Goal: Task Accomplishment & Management: Use online tool/utility

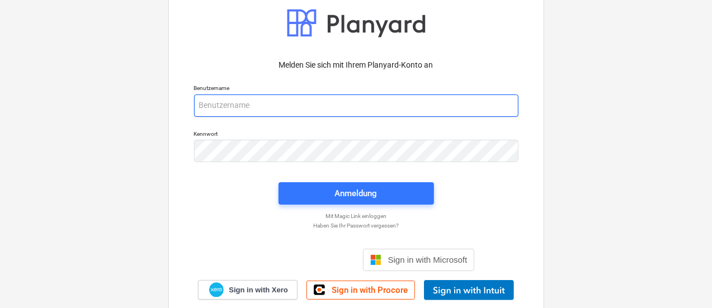
type input "[EMAIL_ADDRESS][PERSON_NAME][DOMAIN_NAME]"
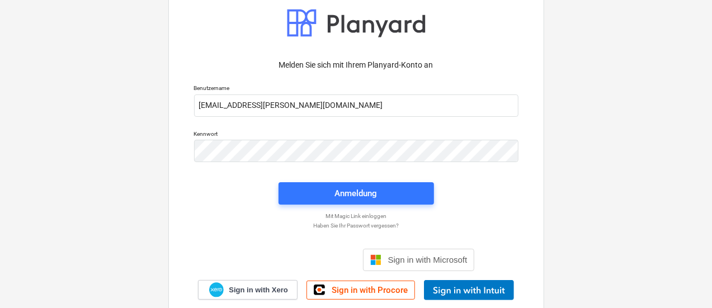
click at [393, 192] on span "Anmeldung" at bounding box center [356, 193] width 129 height 15
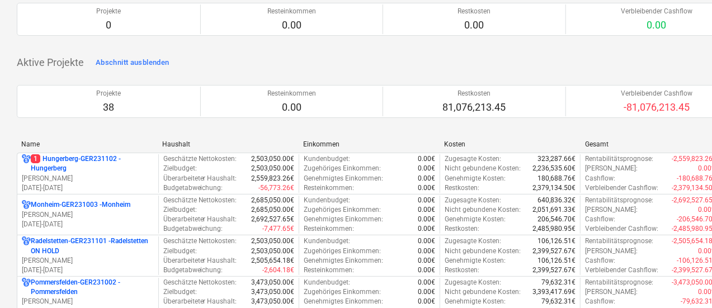
scroll to position [224, 0]
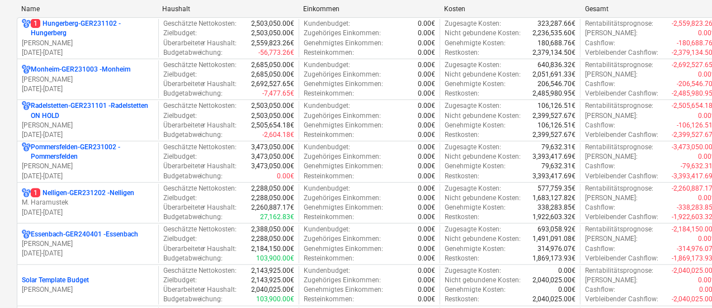
click at [111, 237] on p "Essenbach-GER240401 - [GEOGRAPHIC_DATA]" at bounding box center [84, 235] width 107 height 10
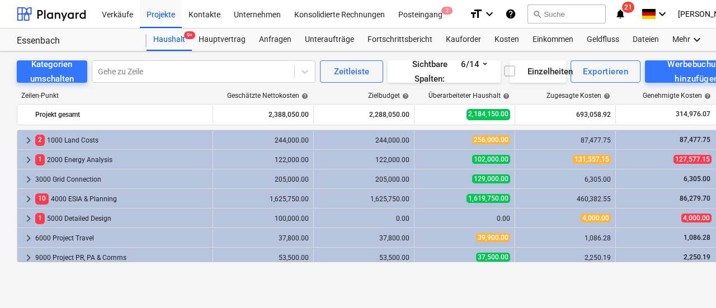
click at [584, 39] on div "Geldfluss" at bounding box center [603, 40] width 46 height 22
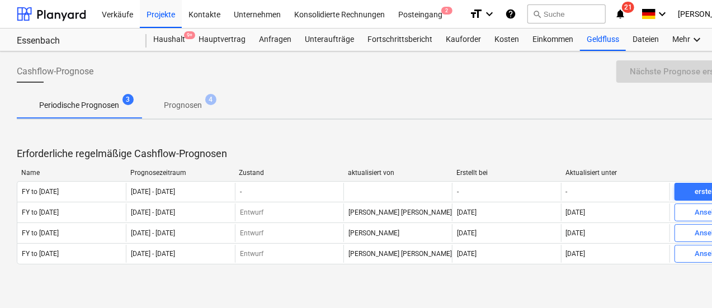
scroll to position [6, 0]
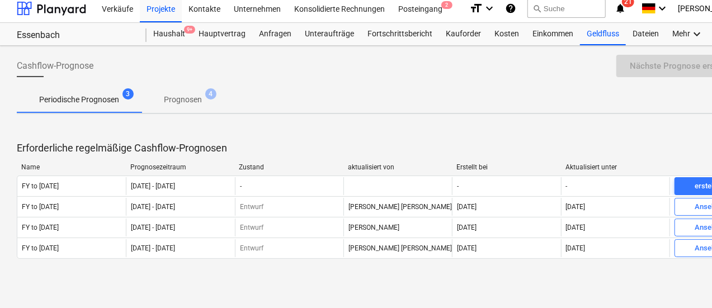
click at [504, 37] on div "Kosten" at bounding box center [507, 34] width 38 height 22
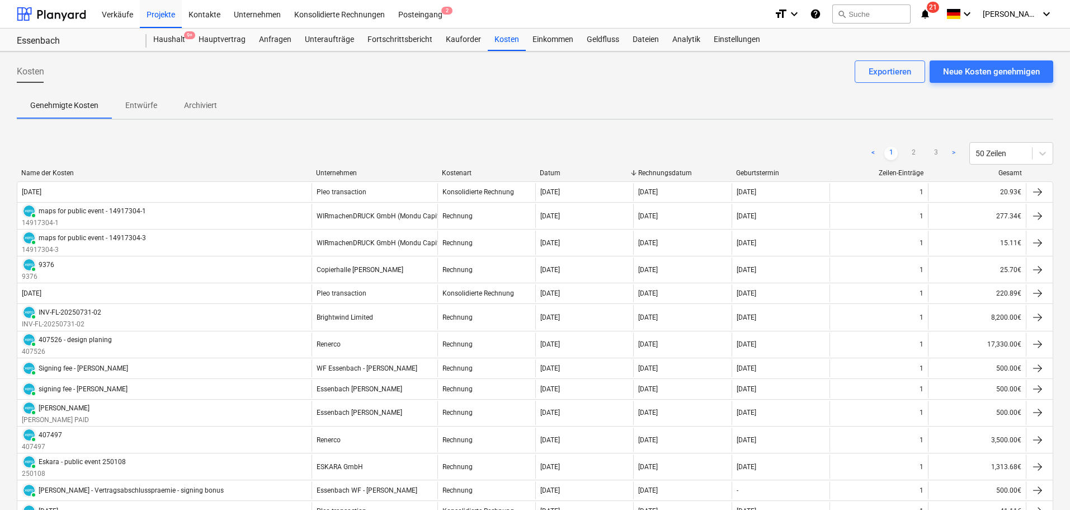
click at [711, 73] on div "Neue Kosten genehmigen" at bounding box center [991, 71] width 97 height 15
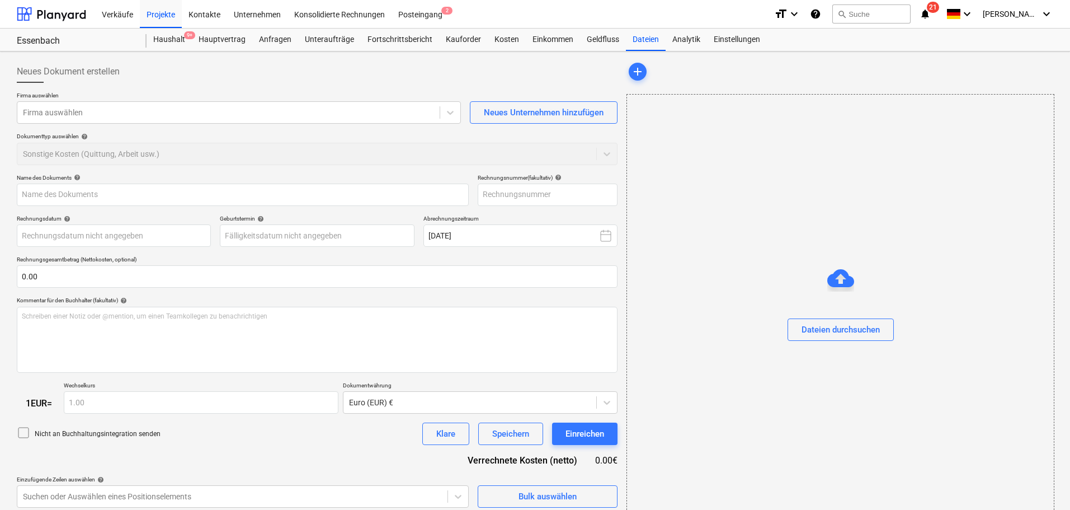
type input "[DATE] - RG2025-09-001 - L786 - [GEOGRAPHIC_DATA] WEA - Teilrechnung.pdf"
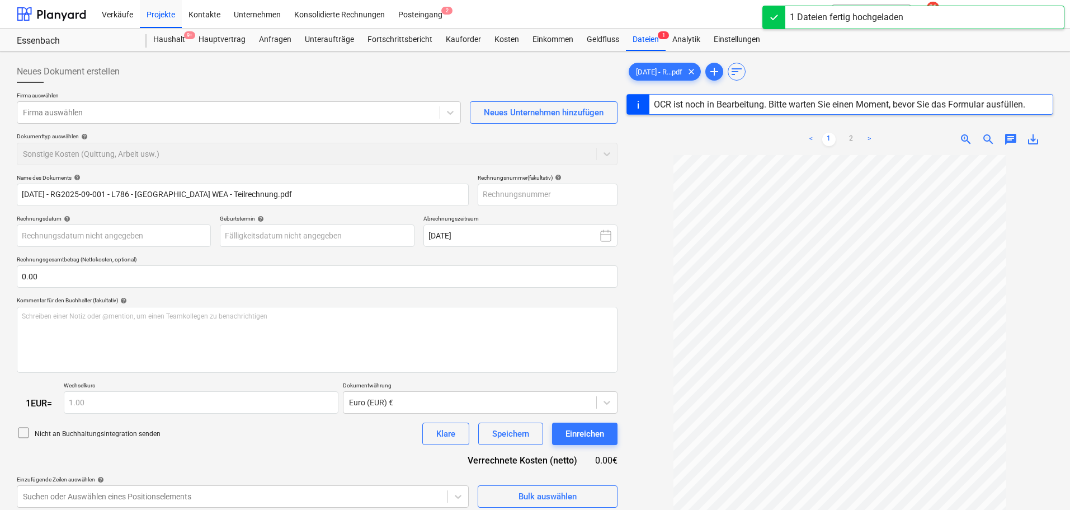
click at [89, 112] on div at bounding box center [228, 112] width 411 height 11
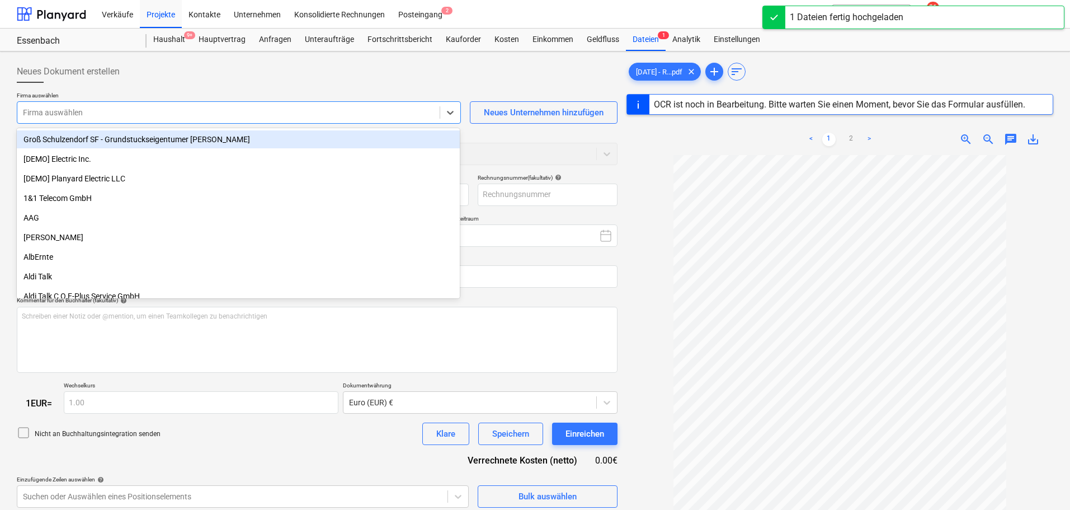
type input "n"
type input "[DATE]"
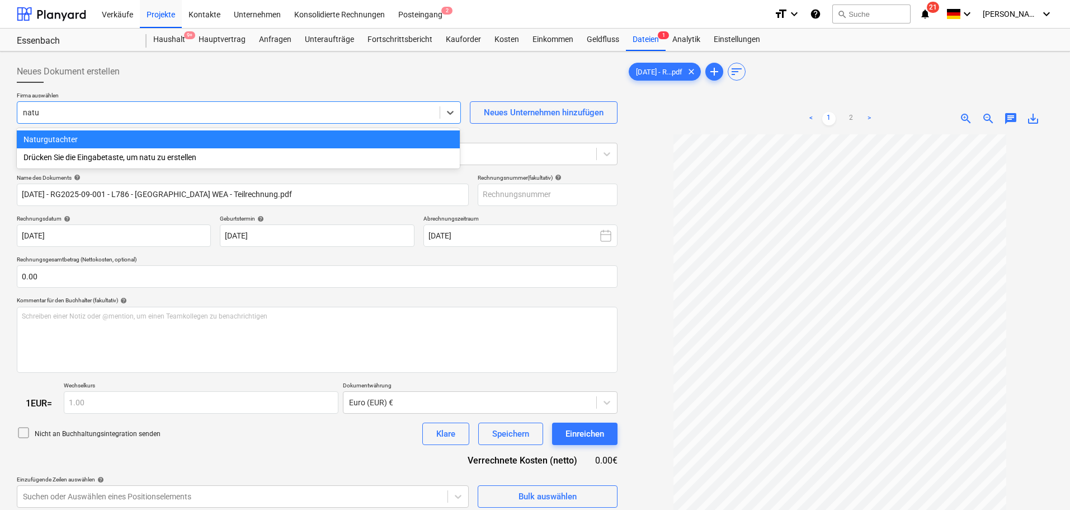
type input "natur"
click at [104, 138] on div "Naturgutachter" at bounding box center [238, 139] width 443 height 18
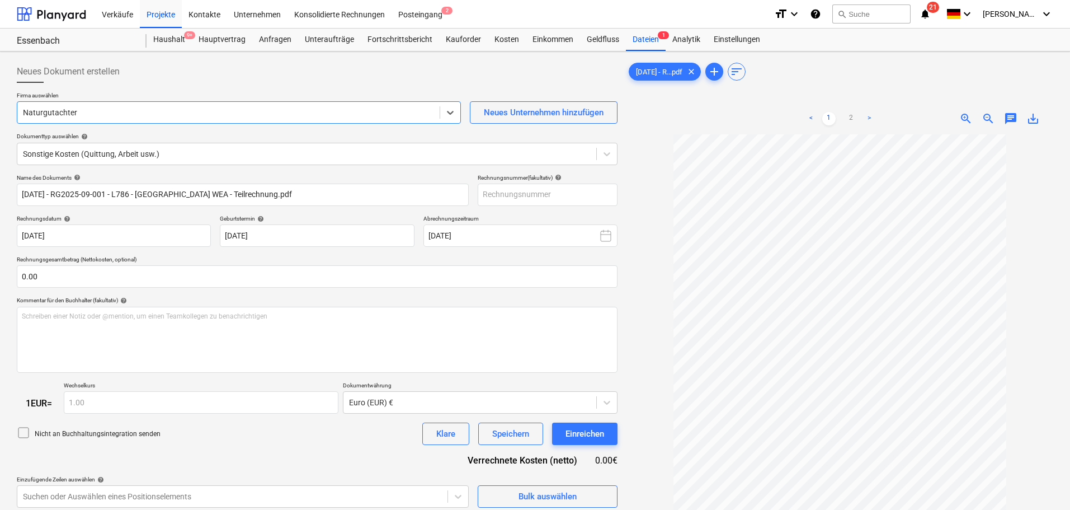
click at [100, 153] on div at bounding box center [307, 153] width 568 height 11
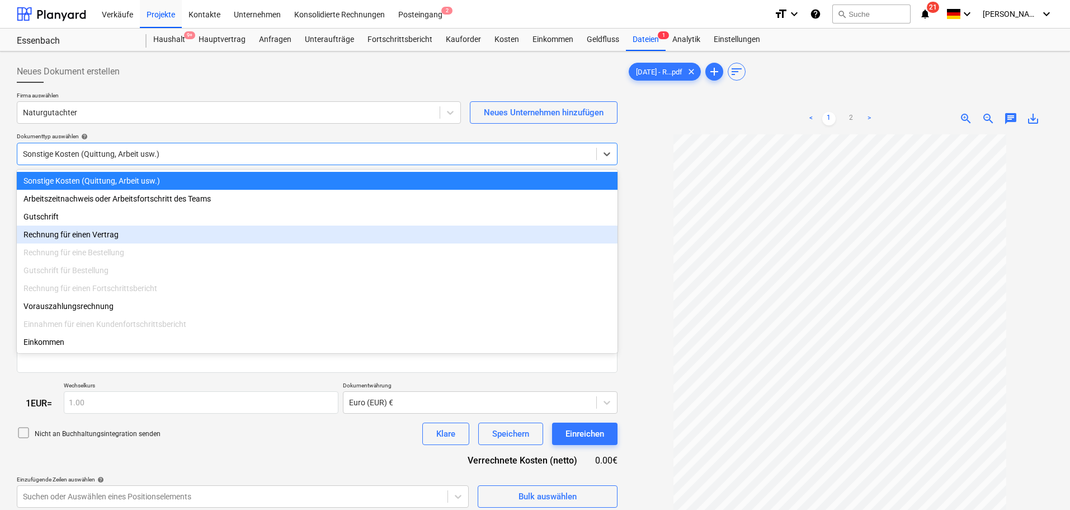
click at [101, 240] on div "Rechnung für einen Vertrag" at bounding box center [317, 234] width 601 height 18
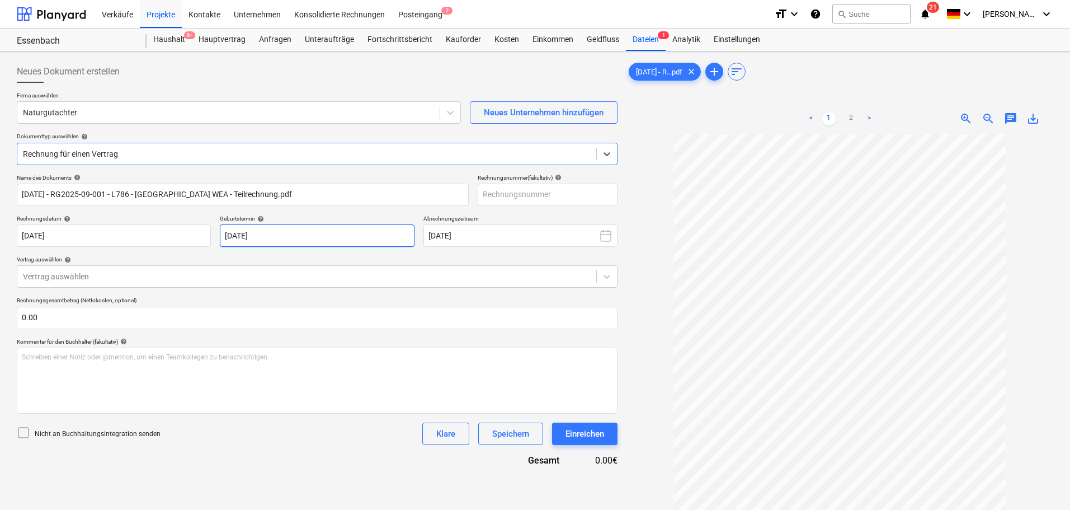
click at [254, 237] on body "Verkäufe Projekte Kontakte Unternehmen Konsolidierte Rechnungen Posteingang 2 f…" at bounding box center [535, 255] width 1070 height 510
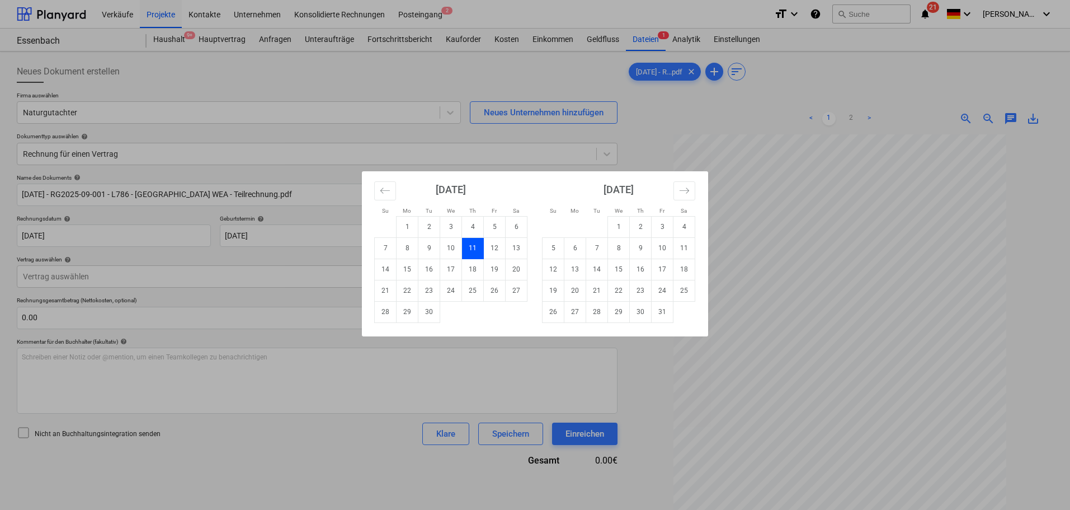
click at [473, 287] on td "25" at bounding box center [473, 290] width 22 height 21
type input "[DATE]"
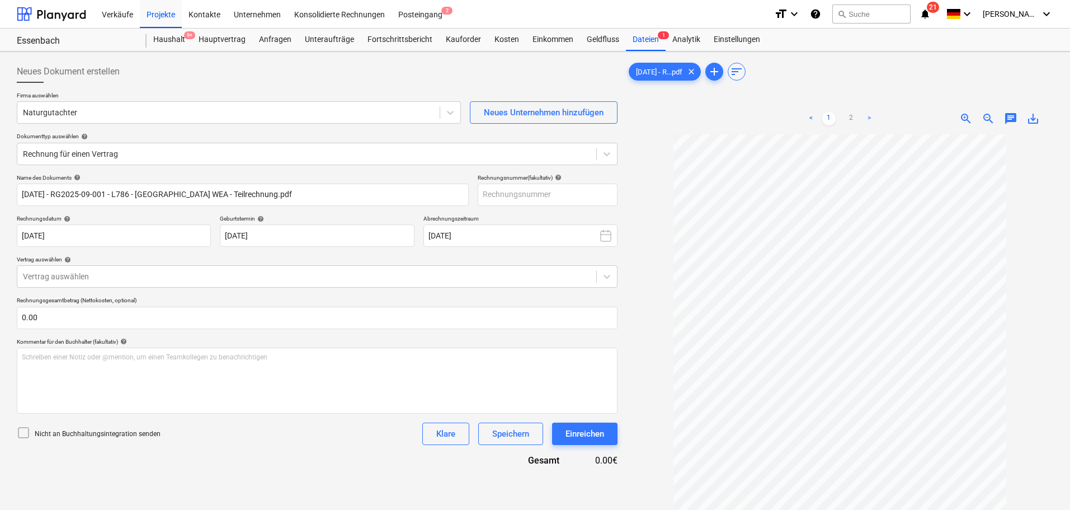
click at [60, 280] on div at bounding box center [307, 276] width 568 height 11
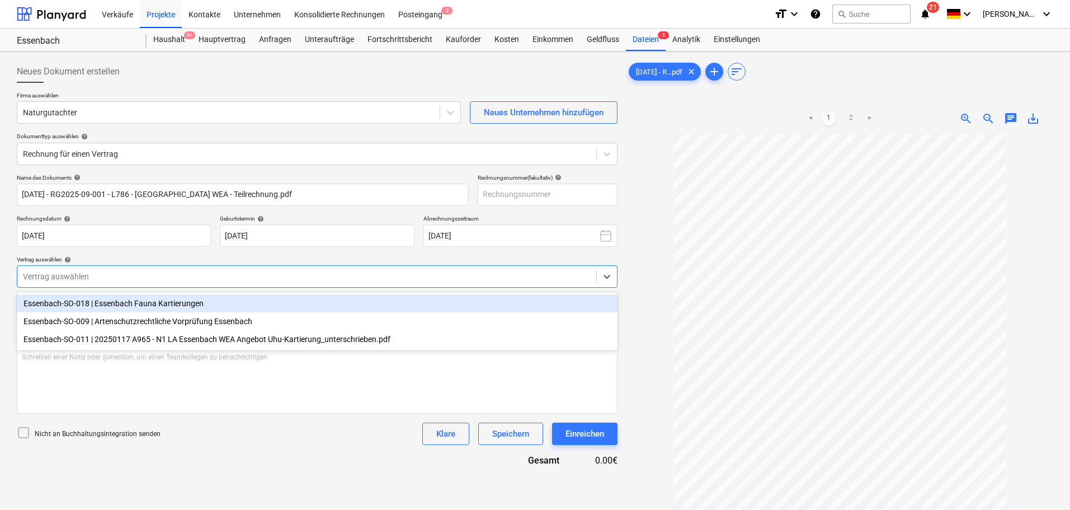
click at [328, 304] on div "Essenbach-SO-018 | Essenbach Fauna Kartierungen" at bounding box center [317, 303] width 601 height 18
